Goal: Task Accomplishment & Management: Manage account settings

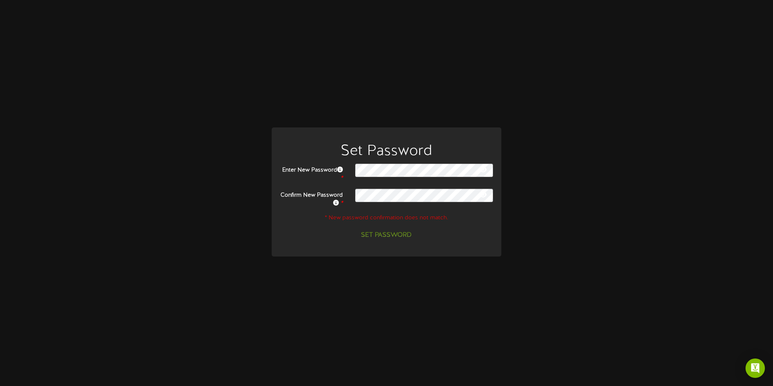
click at [484, 166] on button at bounding box center [483, 170] width 12 height 10
click at [486, 194] on icon at bounding box center [483, 194] width 7 height 6
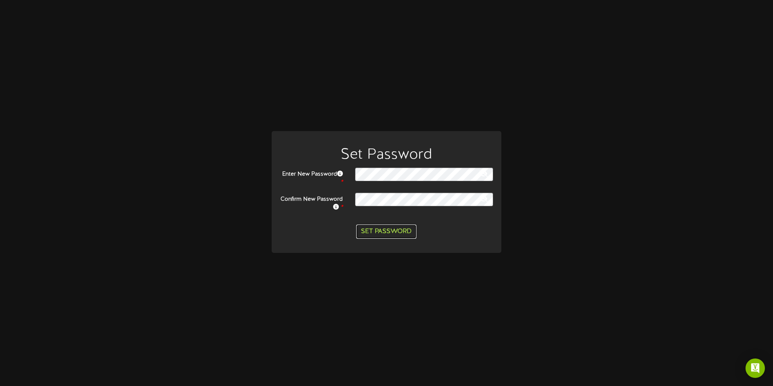
click at [389, 234] on button "Set Password" at bounding box center [386, 231] width 60 height 14
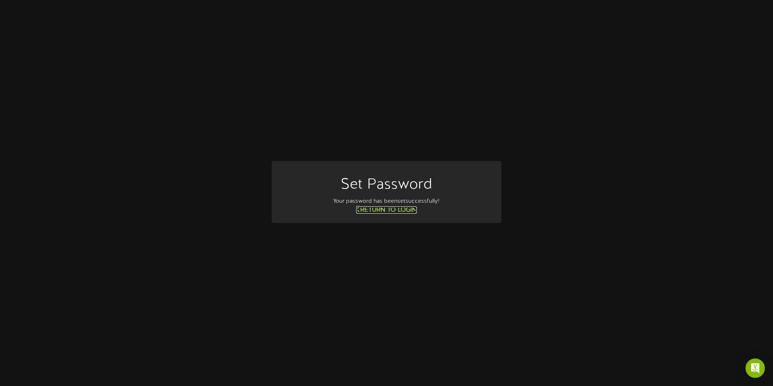
click at [391, 207] on link "Return to Login" at bounding box center [386, 209] width 61 height 7
